Goal: Task Accomplishment & Management: Manage account settings

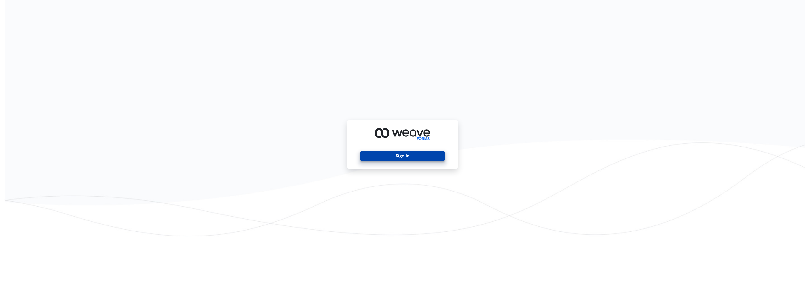
click at [410, 157] on button "Sign In" at bounding box center [402, 156] width 84 height 10
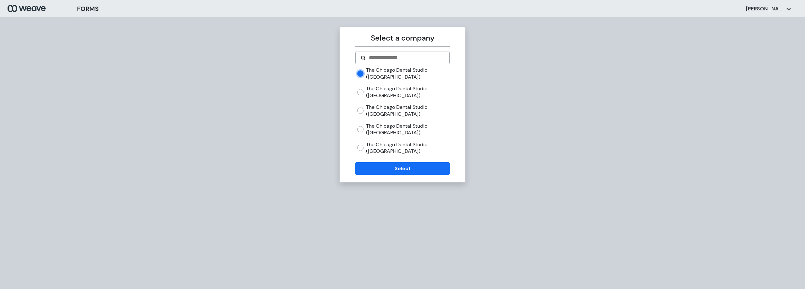
click at [387, 156] on div "The Chicago Dental Studio ([GEOGRAPHIC_DATA]) The Chicago Dental Studio ([GEOGR…" at bounding box center [402, 113] width 94 height 93
click at [386, 167] on button "Select" at bounding box center [402, 168] width 94 height 13
